Goal: Information Seeking & Learning: Check status

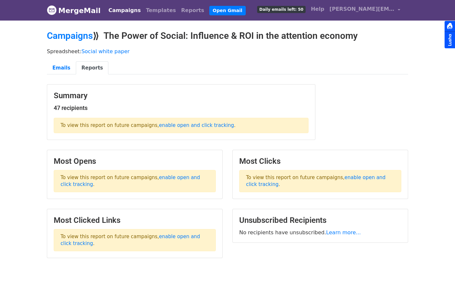
click at [130, 3] on div "Campaigns Templates Reports Open Gmail Daily emails left: 50 Help lewis@futures…" at bounding box center [253, 10] width 301 height 15
click at [115, 10] on link "Campaigns" at bounding box center [124, 10] width 37 height 13
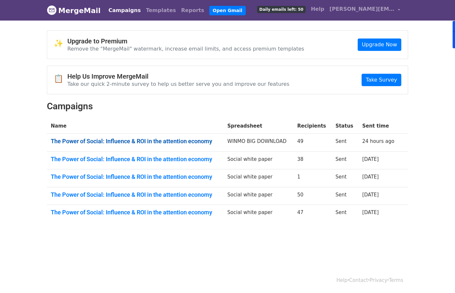
click at [130, 143] on link "The Power of Social: Influence & ROI in the attention economy" at bounding box center [135, 140] width 169 height 7
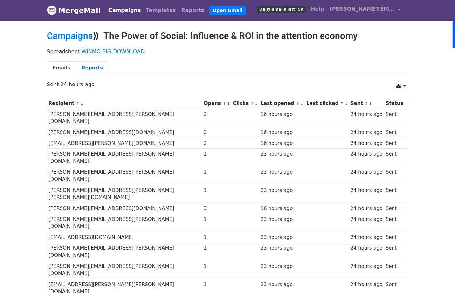
click at [89, 72] on link "Reports" at bounding box center [92, 67] width 33 height 13
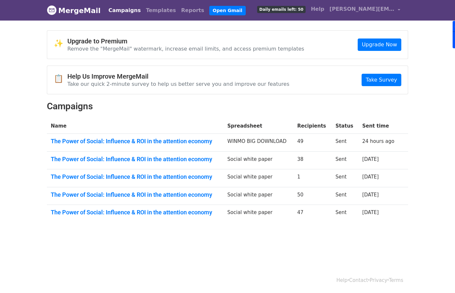
click at [49, 10] on img at bounding box center [52, 10] width 10 height 10
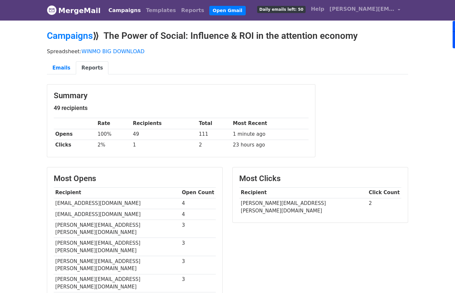
click at [91, 73] on link "Reports" at bounding box center [92, 67] width 33 height 13
click at [182, 13] on link "Reports" at bounding box center [193, 10] width 28 height 13
click at [179, 8] on link "Reports" at bounding box center [193, 10] width 28 height 13
click at [112, 7] on link "Campaigns" at bounding box center [124, 10] width 37 height 13
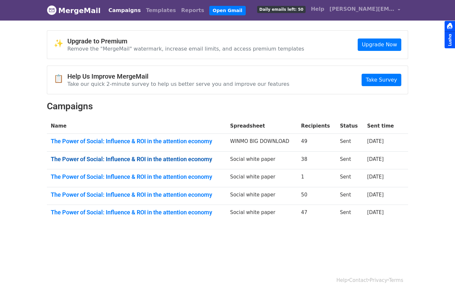
click at [153, 156] on link "The Power of Social: Influence & ROI in the attention economy" at bounding box center [137, 158] width 172 height 7
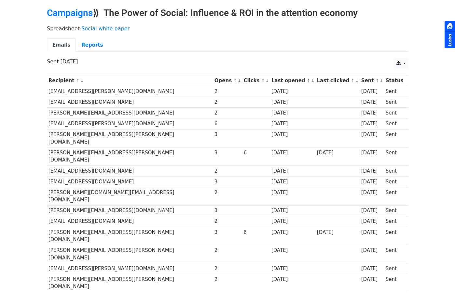
scroll to position [2, 0]
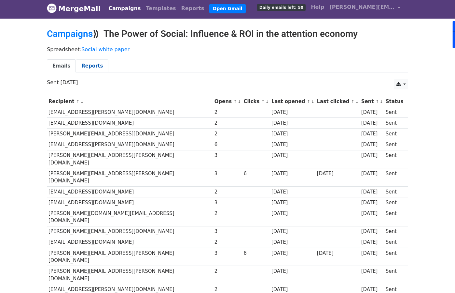
click at [93, 61] on link "Reports" at bounding box center [92, 65] width 33 height 13
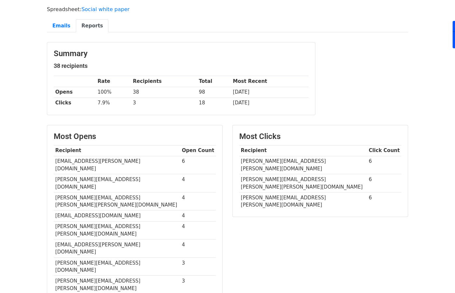
scroll to position [44, 0]
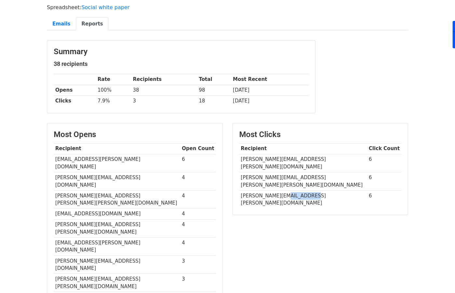
drag, startPoint x: 308, startPoint y: 181, endPoint x: 282, endPoint y: 179, distance: 26.4
click at [282, 190] on td "[PERSON_NAME][EMAIL_ADDRESS][PERSON_NAME][DOMAIN_NAME]" at bounding box center [303, 199] width 128 height 18
click at [282, 190] on td "Tom.Winstanley@nttdata.com" at bounding box center [303, 199] width 128 height 18
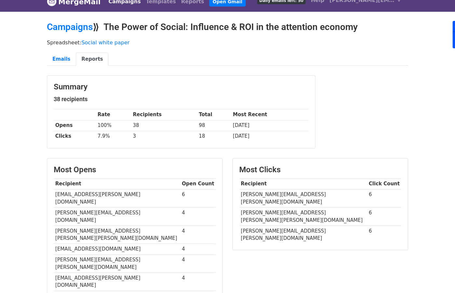
scroll to position [0, 0]
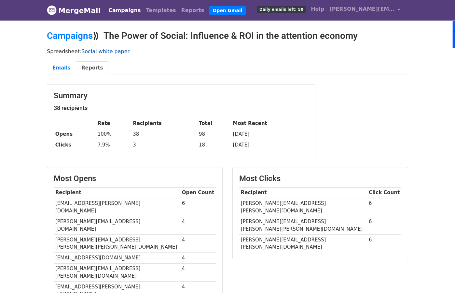
click at [102, 53] on link "Social white paper" at bounding box center [105, 51] width 48 height 6
click at [124, 15] on link "Campaigns" at bounding box center [124, 10] width 37 height 13
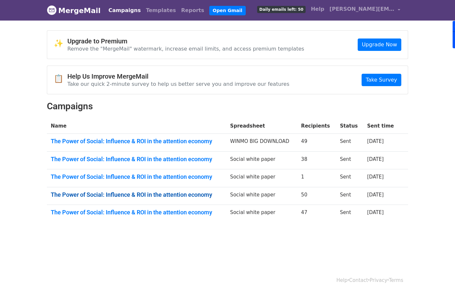
click at [164, 194] on link "The Power of Social: Influence & ROI in the attention economy" at bounding box center [137, 194] width 172 height 7
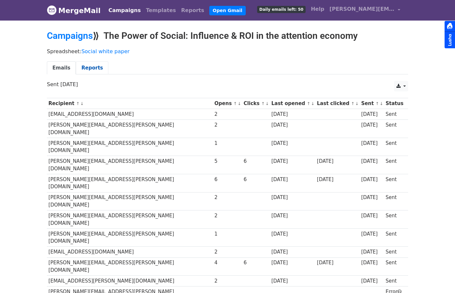
click at [95, 68] on link "Reports" at bounding box center [92, 67] width 33 height 13
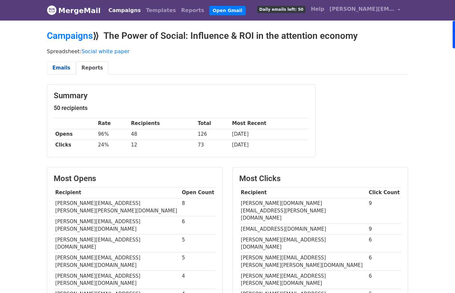
click at [63, 66] on link "Emails" at bounding box center [61, 67] width 29 height 13
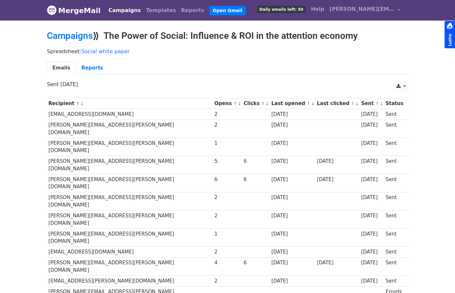
click at [262, 104] on small "↑ ↓" at bounding box center [265, 103] width 7 height 5
click at [266, 104] on link "↓" at bounding box center [268, 103] width 4 height 5
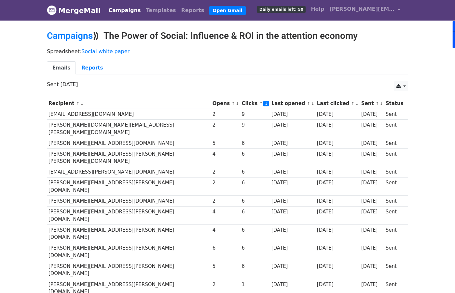
click at [123, 9] on link "Campaigns" at bounding box center [124, 10] width 37 height 13
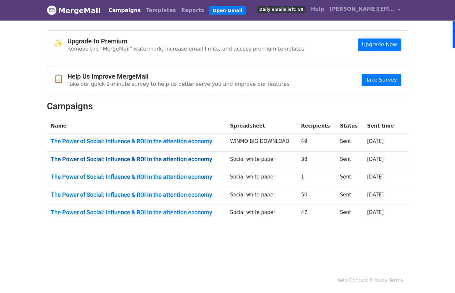
click at [137, 158] on link "The Power of Social: Influence & ROI in the attention economy" at bounding box center [137, 158] width 172 height 7
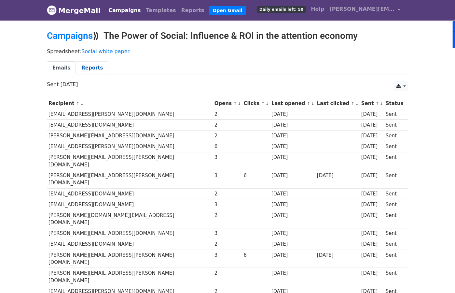
click at [85, 68] on link "Reports" at bounding box center [92, 67] width 33 height 13
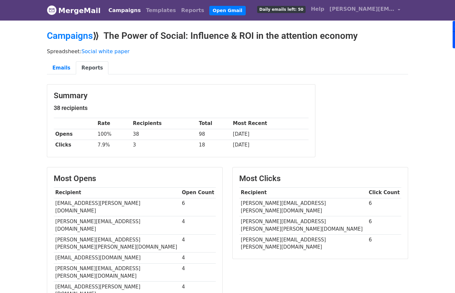
click at [122, 12] on link "Campaigns" at bounding box center [124, 10] width 37 height 13
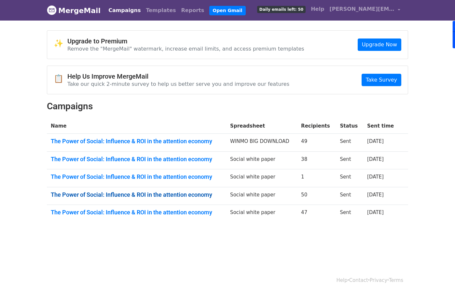
click at [134, 192] on link "The Power of Social: Influence & ROI in the attention economy" at bounding box center [137, 194] width 172 height 7
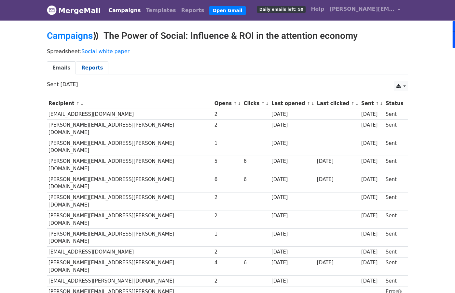
click at [94, 68] on link "Reports" at bounding box center [92, 67] width 33 height 13
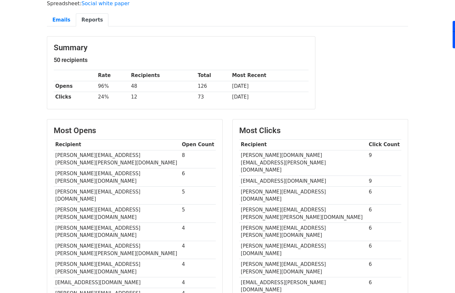
scroll to position [6, 0]
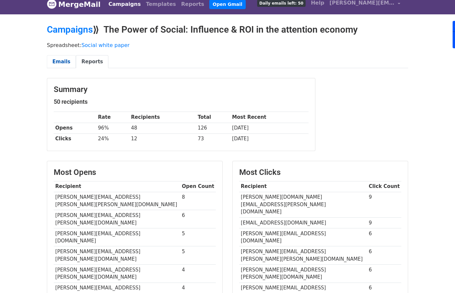
click at [59, 61] on link "Emails" at bounding box center [61, 61] width 29 height 13
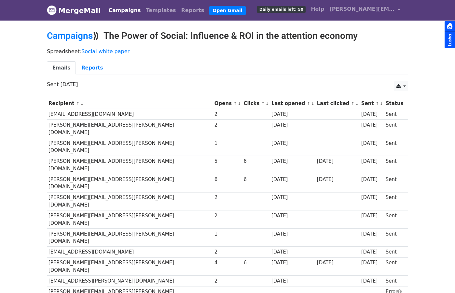
click at [266, 104] on link "↓" at bounding box center [268, 103] width 4 height 5
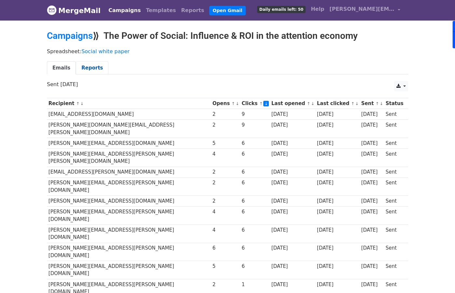
click at [94, 61] on link "Reports" at bounding box center [92, 67] width 33 height 13
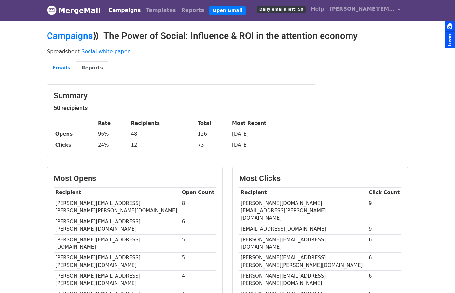
click at [115, 15] on link "Campaigns" at bounding box center [124, 10] width 37 height 13
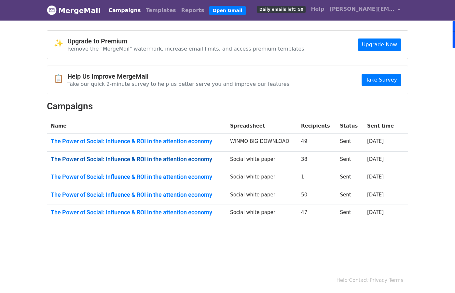
click at [162, 157] on link "The Power of Social: Influence & ROI in the attention economy" at bounding box center [137, 158] width 172 height 7
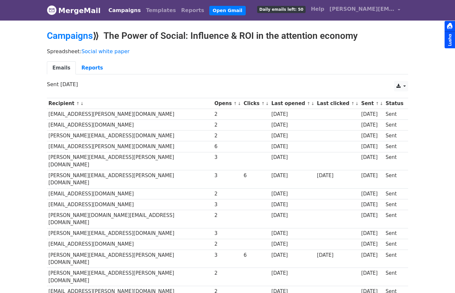
scroll to position [2, 0]
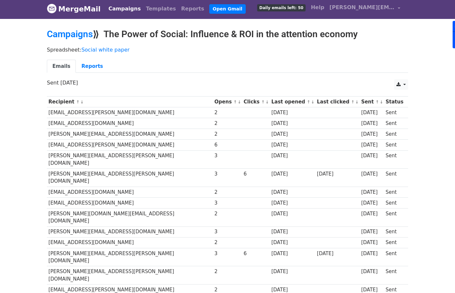
click at [262, 101] on link "↑" at bounding box center [264, 101] width 4 height 5
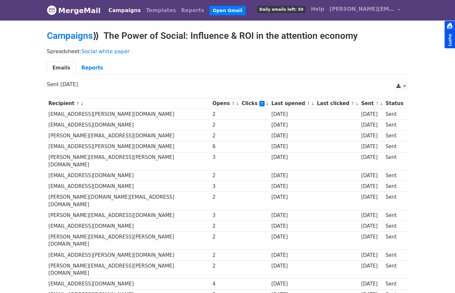
click at [266, 101] on link "↓" at bounding box center [268, 103] width 4 height 5
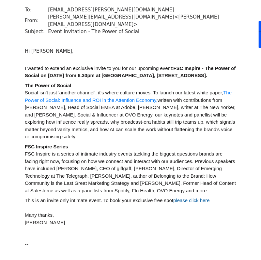
scroll to position [64, 0]
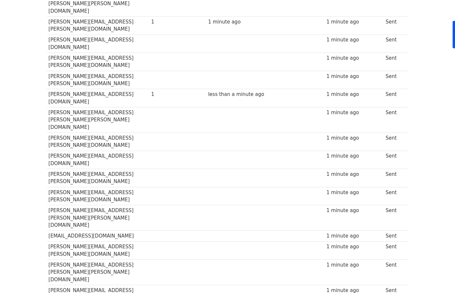
scroll to position [273, 0]
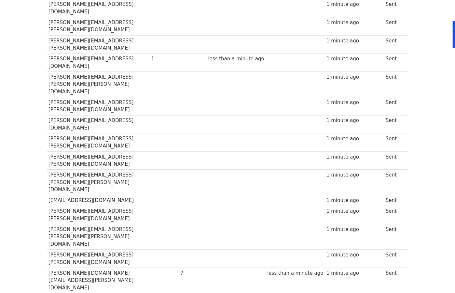
click at [182, 256] on body "MergeMail Campaigns Templates Reports Open Gmail Daily emails left: 13 Help [PE…" at bounding box center [227, 139] width 455 height 825
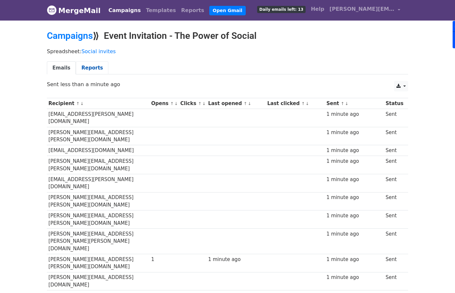
click at [87, 72] on link "Reports" at bounding box center [92, 67] width 33 height 13
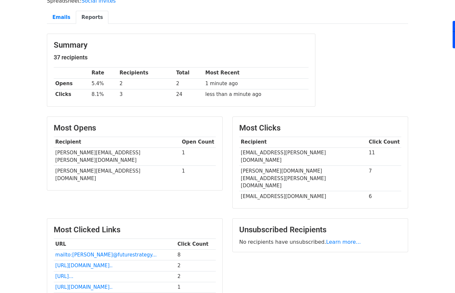
scroll to position [57, 0]
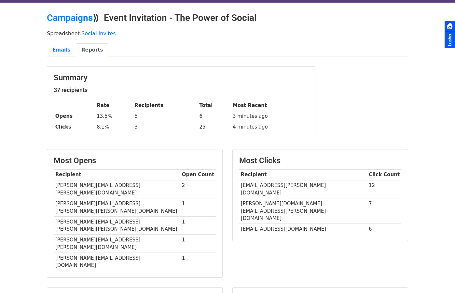
scroll to position [25, 0]
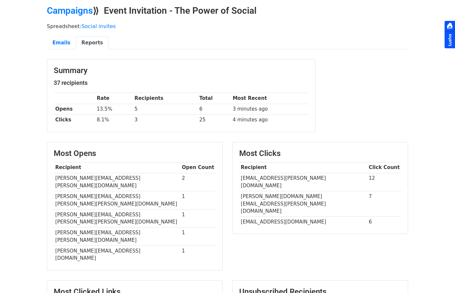
click at [181, 179] on td "2" at bounding box center [199, 182] width 36 height 18
click at [368, 179] on td "12" at bounding box center [385, 182] width 34 height 18
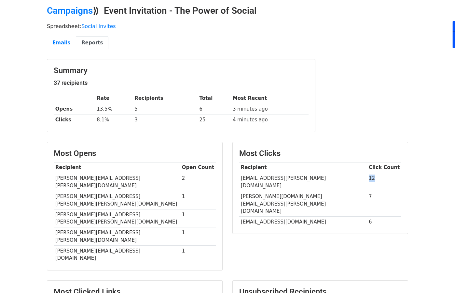
click at [368, 179] on td "12" at bounding box center [385, 182] width 34 height 18
click at [368, 191] on td "7" at bounding box center [385, 203] width 34 height 25
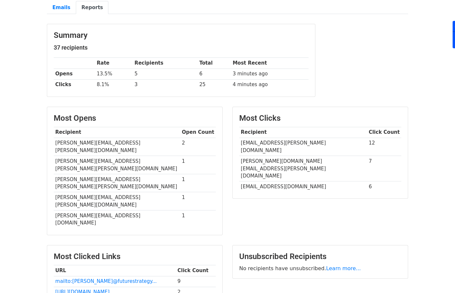
scroll to position [62, 0]
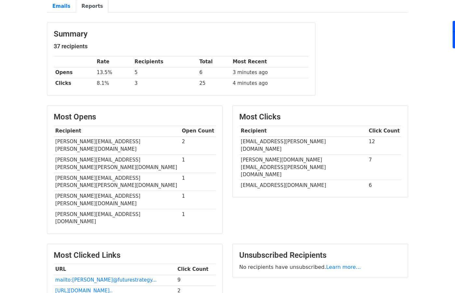
click at [181, 142] on td "2" at bounding box center [199, 145] width 36 height 18
click at [211, 101] on div "Summary 37 recipients Rate Recipients Total Most Recent Opens 13.5% 5 6 3 minut…" at bounding box center [181, 61] width 279 height 79
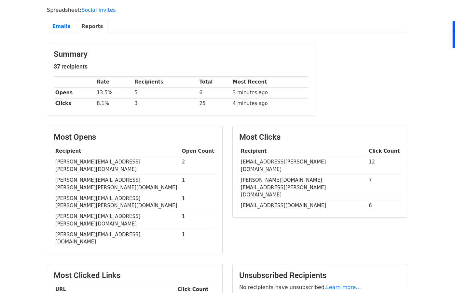
scroll to position [30, 0]
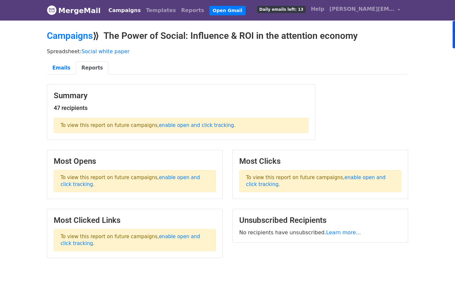
click at [120, 9] on link "Campaigns" at bounding box center [124, 10] width 37 height 13
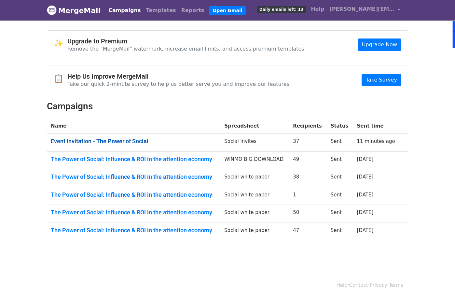
click at [125, 139] on link "Event Invitation - The Power of Social" at bounding box center [134, 140] width 166 height 7
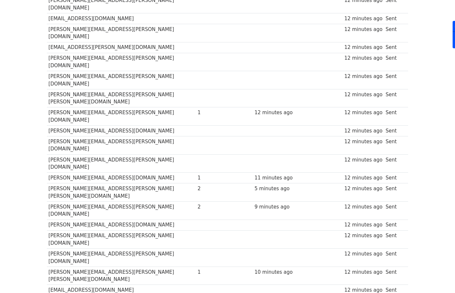
scroll to position [3, 0]
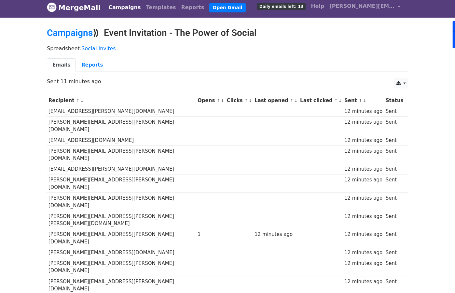
click at [217, 102] on link "↑" at bounding box center [219, 100] width 4 height 5
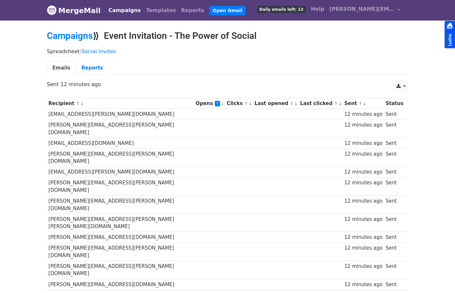
click at [221, 105] on link "↓" at bounding box center [223, 103] width 4 height 5
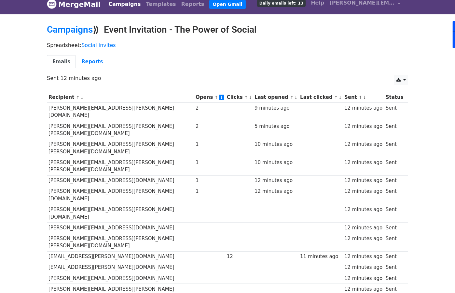
scroll to position [6, 0]
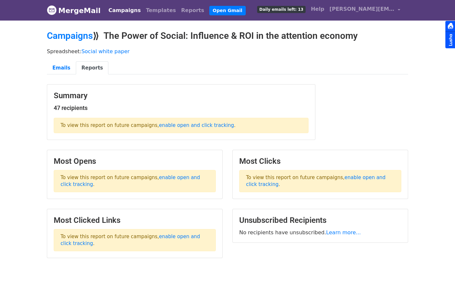
click at [111, 16] on link "Campaigns" at bounding box center [124, 10] width 37 height 13
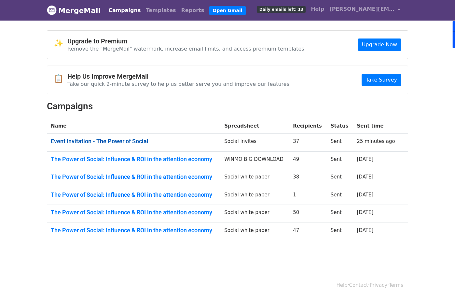
click at [106, 141] on link "Event Invitation - The Power of Social" at bounding box center [134, 140] width 166 height 7
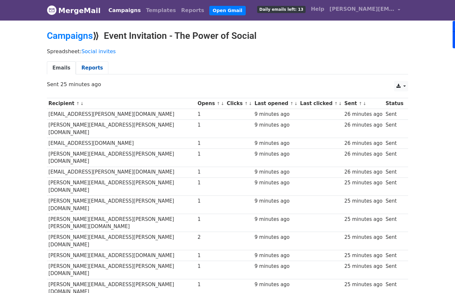
click at [94, 62] on link "Reports" at bounding box center [92, 67] width 33 height 13
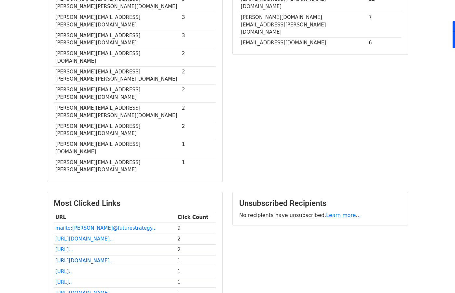
scroll to position [205, 0]
click at [72, 278] on link "https://www.eventbrite.co.u..." at bounding box center [63, 281] width 17 height 6
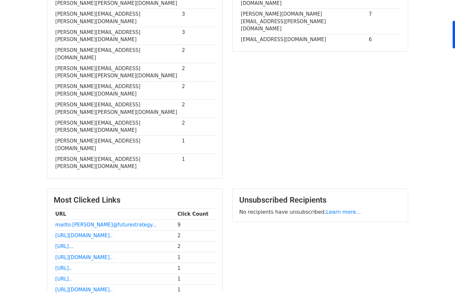
scroll to position [224, 0]
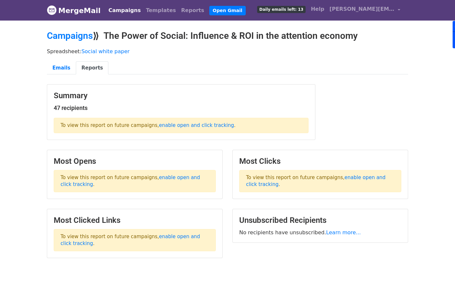
click at [119, 8] on link "Campaigns" at bounding box center [124, 10] width 37 height 13
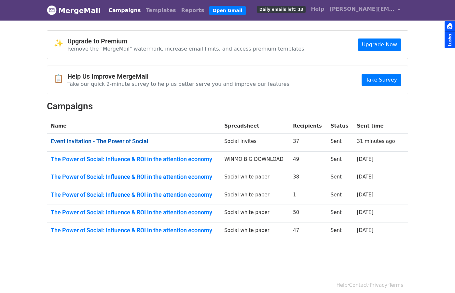
click at [134, 142] on link "Event Invitation - The Power of Social" at bounding box center [134, 140] width 166 height 7
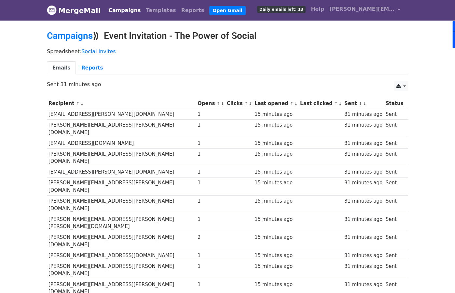
click at [249, 102] on link "↓" at bounding box center [251, 103] width 4 height 5
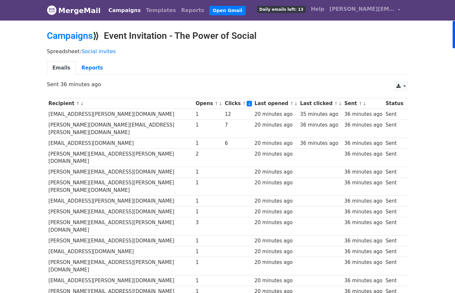
click at [223, 73] on ul "Emails Reports" at bounding box center [228, 67] width 362 height 13
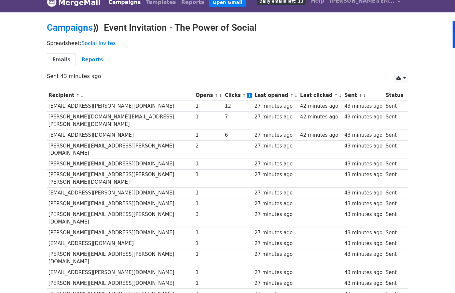
scroll to position [31, 0]
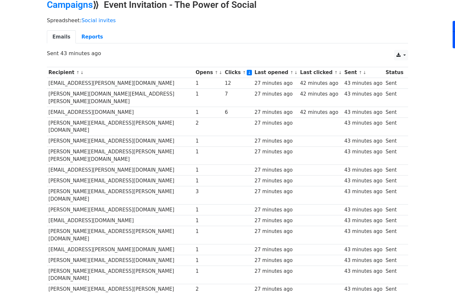
click at [219, 74] on link "↓" at bounding box center [221, 72] width 4 height 5
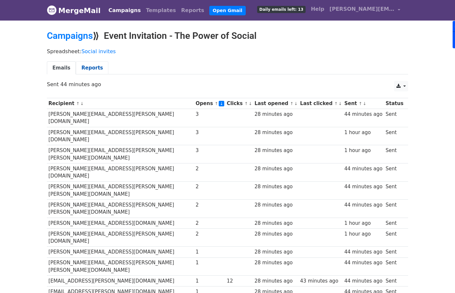
click at [90, 68] on link "Reports" at bounding box center [92, 67] width 33 height 13
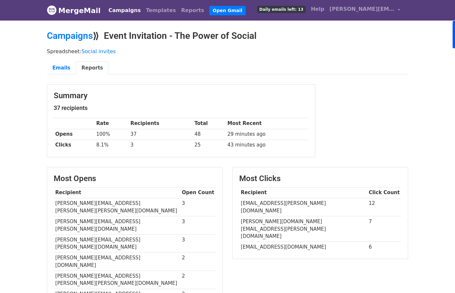
click at [90, 63] on link "Reports" at bounding box center [92, 67] width 33 height 13
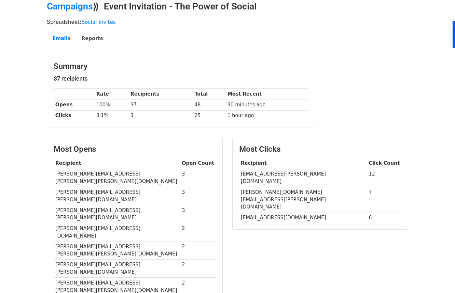
scroll to position [35, 0]
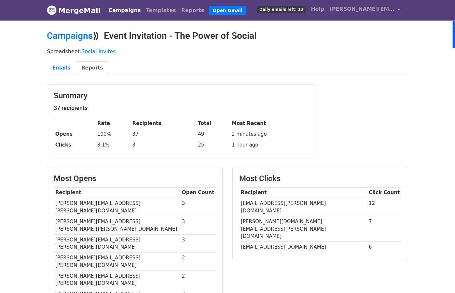
scroll to position [2, 0]
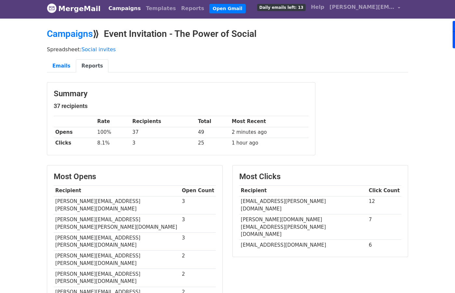
click at [199, 131] on td "49" at bounding box center [213, 132] width 34 height 11
click at [203, 165] on div "Most Opens Recipient Open Count andy.murphy@heidelbergmaterials.com 3 nicola.st…" at bounding box center [135, 274] width 176 height 219
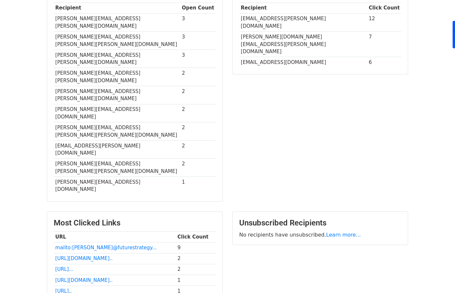
scroll to position [185, 0]
click at [268, 57] on td "[EMAIL_ADDRESS][DOMAIN_NAME]" at bounding box center [303, 62] width 128 height 11
click at [273, 32] on td "[PERSON_NAME][DOMAIN_NAME][EMAIL_ADDRESS][PERSON_NAME][DOMAIN_NAME]" at bounding box center [303, 43] width 128 height 25
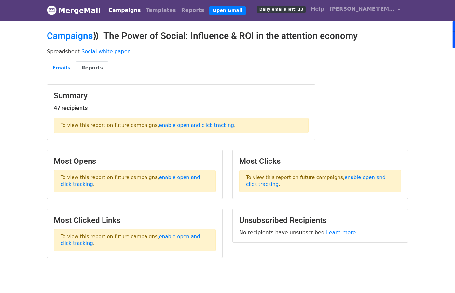
click at [118, 13] on link "Campaigns" at bounding box center [124, 10] width 37 height 13
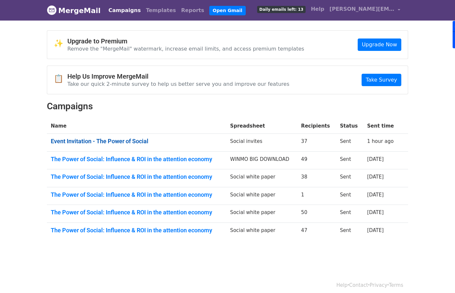
click at [124, 138] on link "Event Invitation - The Power of Social" at bounding box center [137, 140] width 172 height 7
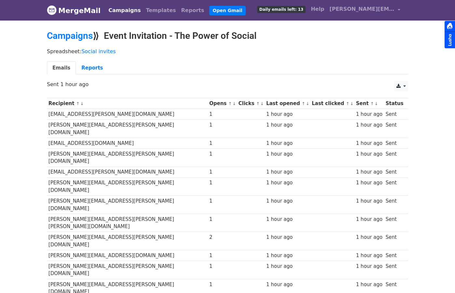
click at [261, 103] on link "↓" at bounding box center [263, 103] width 4 height 5
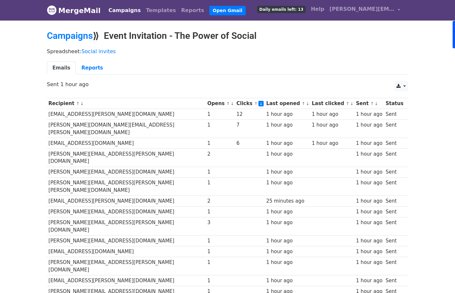
click at [231, 105] on link "↓" at bounding box center [233, 103] width 4 height 5
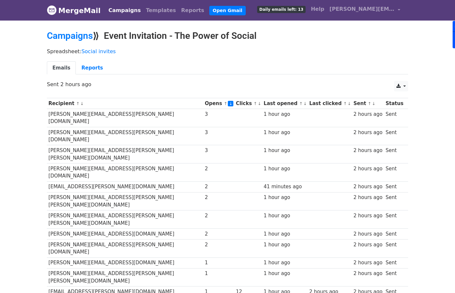
click at [122, 16] on link "Campaigns" at bounding box center [124, 10] width 37 height 13
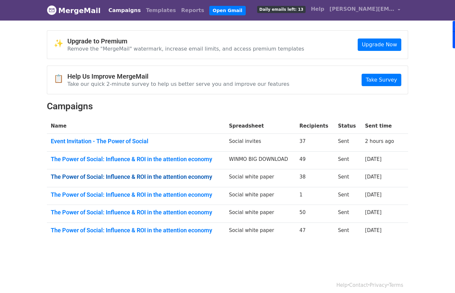
click at [131, 178] on link "The Power of Social: Influence & ROI in the attention economy" at bounding box center [136, 176] width 170 height 7
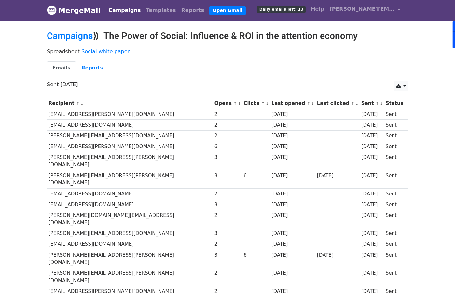
click at [244, 172] on div "6" at bounding box center [256, 175] width 25 height 7
click at [215, 172] on div "3" at bounding box center [228, 175] width 26 height 7
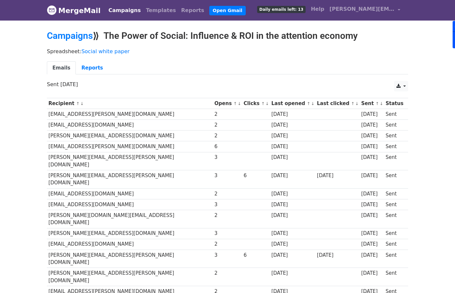
click at [244, 172] on div "6" at bounding box center [256, 175] width 25 height 7
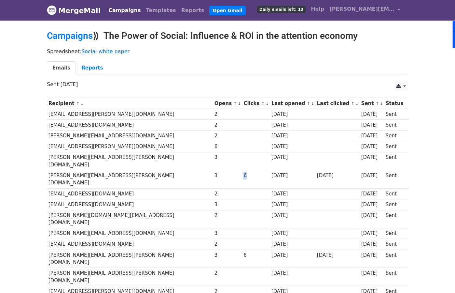
click at [244, 172] on div "6" at bounding box center [256, 175] width 25 height 7
click at [65, 11] on link "MergeMail" at bounding box center [74, 11] width 54 height 14
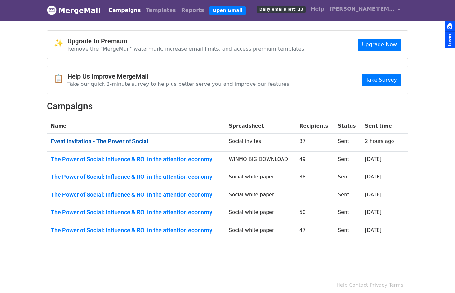
click at [109, 142] on link "Event Invitation - The Power of Social" at bounding box center [136, 140] width 170 height 7
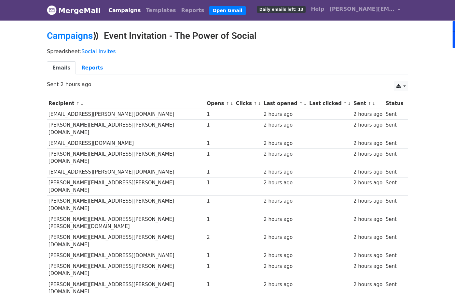
click at [258, 102] on link "↓" at bounding box center [260, 103] width 4 height 5
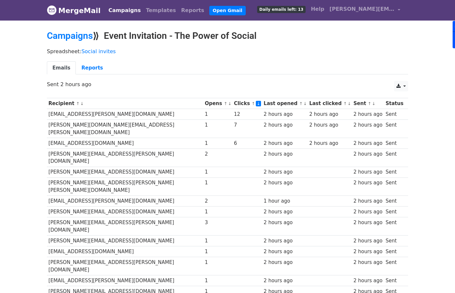
click at [233, 109] on td "12" at bounding box center [248, 114] width 30 height 11
click at [233, 115] on td "12" at bounding box center [248, 114] width 30 height 11
click at [85, 4] on link "MergeMail" at bounding box center [74, 11] width 54 height 14
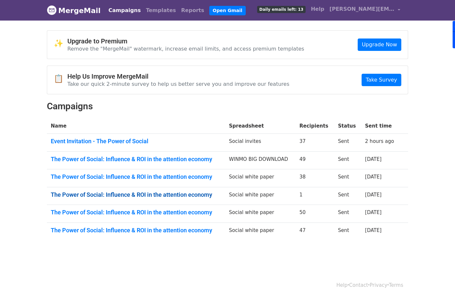
click at [127, 195] on link "The Power of Social: Influence & ROI in the attention economy" at bounding box center [136, 194] width 170 height 7
click at [138, 141] on link "Event Invitation - The Power of Social" at bounding box center [136, 140] width 170 height 7
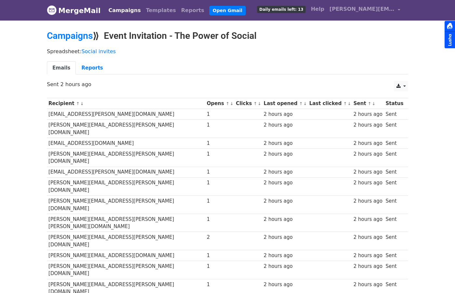
click at [235, 105] on th "Clicks ↑ ↓" at bounding box center [249, 103] width 28 height 11
click at [258, 104] on link "↓" at bounding box center [260, 103] width 4 height 5
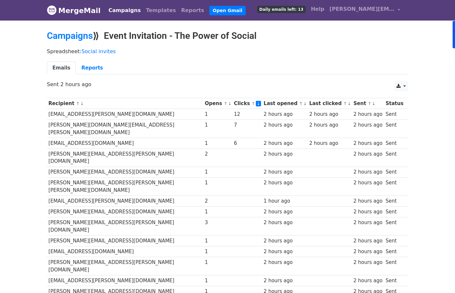
click at [234, 139] on div "6" at bounding box center [247, 142] width 27 height 7
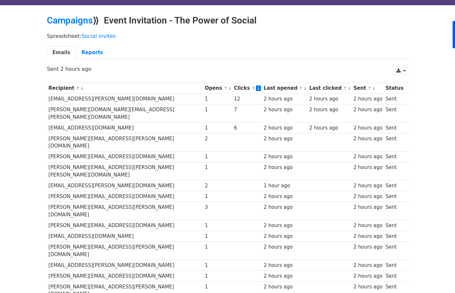
scroll to position [16, 0]
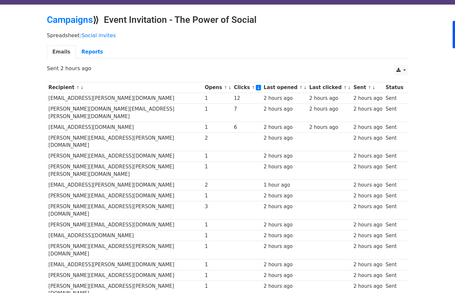
click at [205, 134] on div "2" at bounding box center [218, 137] width 26 height 7
click at [205, 203] on div "3" at bounding box center [218, 206] width 26 height 7
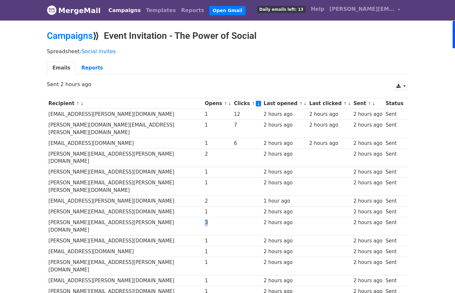
scroll to position [8, 0]
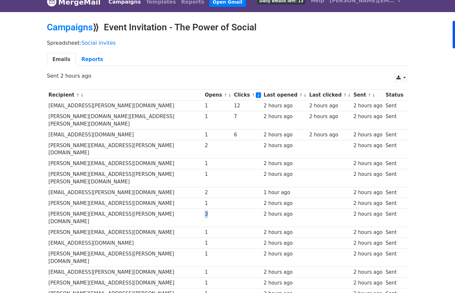
click at [205, 210] on div "3" at bounding box center [218, 213] width 26 height 7
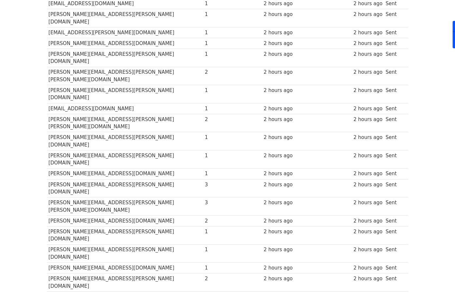
scroll to position [0, 0]
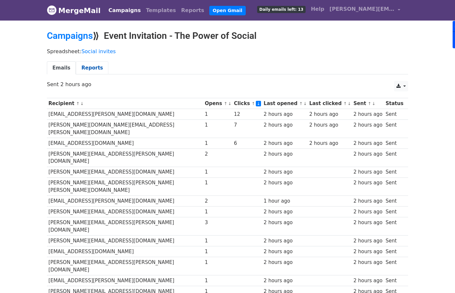
click at [82, 72] on link "Reports" at bounding box center [92, 67] width 33 height 13
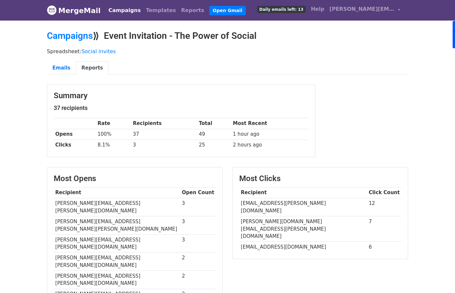
click at [98, 135] on td "100%" at bounding box center [113, 134] width 35 height 11
click at [138, 135] on td "37" at bounding box center [164, 134] width 66 height 11
click at [100, 147] on td "8.1%" at bounding box center [113, 144] width 35 height 11
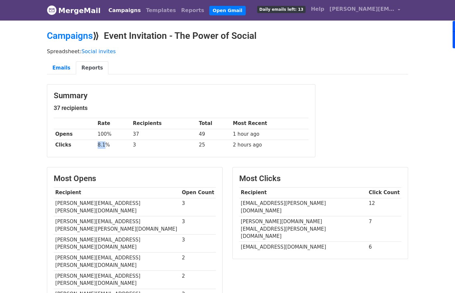
click at [100, 146] on td "8.1%" at bounding box center [113, 144] width 35 height 11
click at [131, 157] on div "Summary 37 recipients Rate Recipients Total Most Recent Opens 100% 37 49 1 hour…" at bounding box center [181, 123] width 279 height 79
click at [116, 10] on link "Campaigns" at bounding box center [124, 10] width 37 height 13
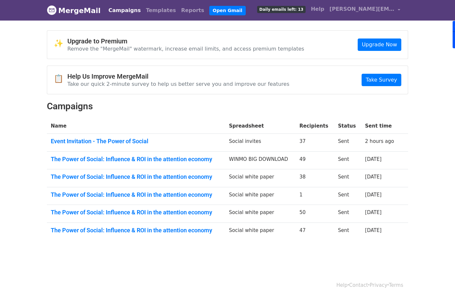
click at [108, 135] on td "Event Invitation - The Power of Social" at bounding box center [136, 143] width 178 height 18
click at [109, 141] on link "Event Invitation - The Power of Social" at bounding box center [136, 140] width 170 height 7
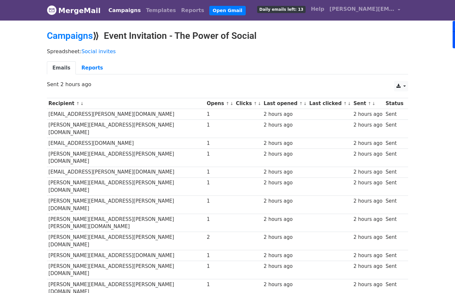
click at [230, 103] on link "↓" at bounding box center [232, 103] width 4 height 5
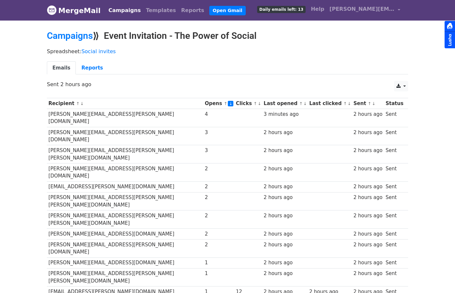
click at [258, 104] on link "↓" at bounding box center [260, 103] width 4 height 5
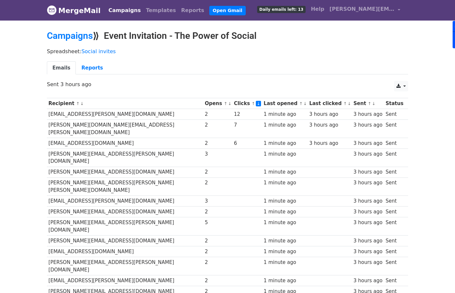
click at [43, 45] on div "Spreadsheet: Social invites Emails Reports" at bounding box center [227, 63] width 371 height 36
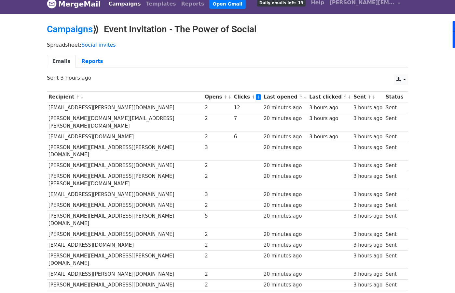
scroll to position [7, 0]
